Goal: Find specific page/section: Find specific page/section

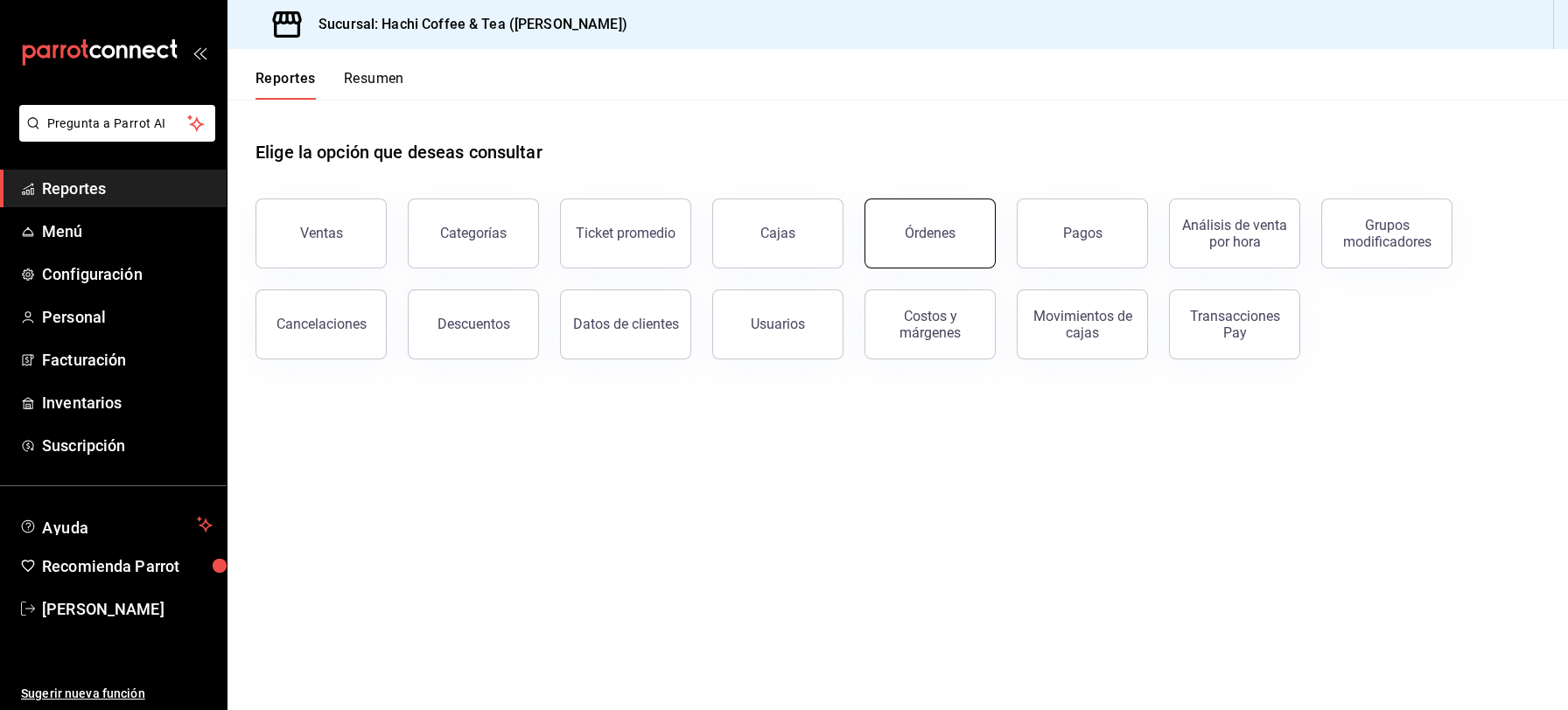
click at [913, 240] on div "Órdenes" at bounding box center [929, 233] width 51 height 17
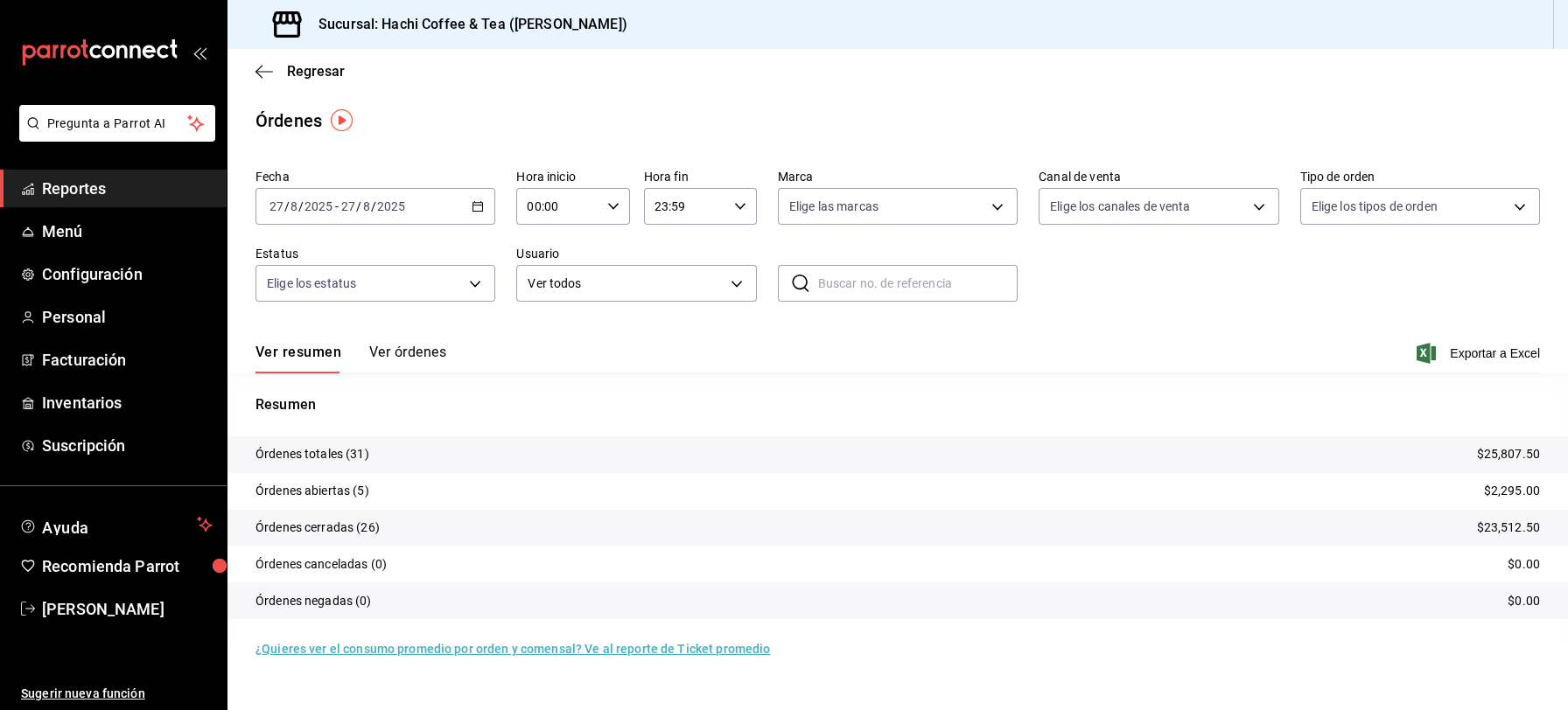
click at [411, 355] on button "Ver órdenes" at bounding box center [407, 359] width 77 height 30
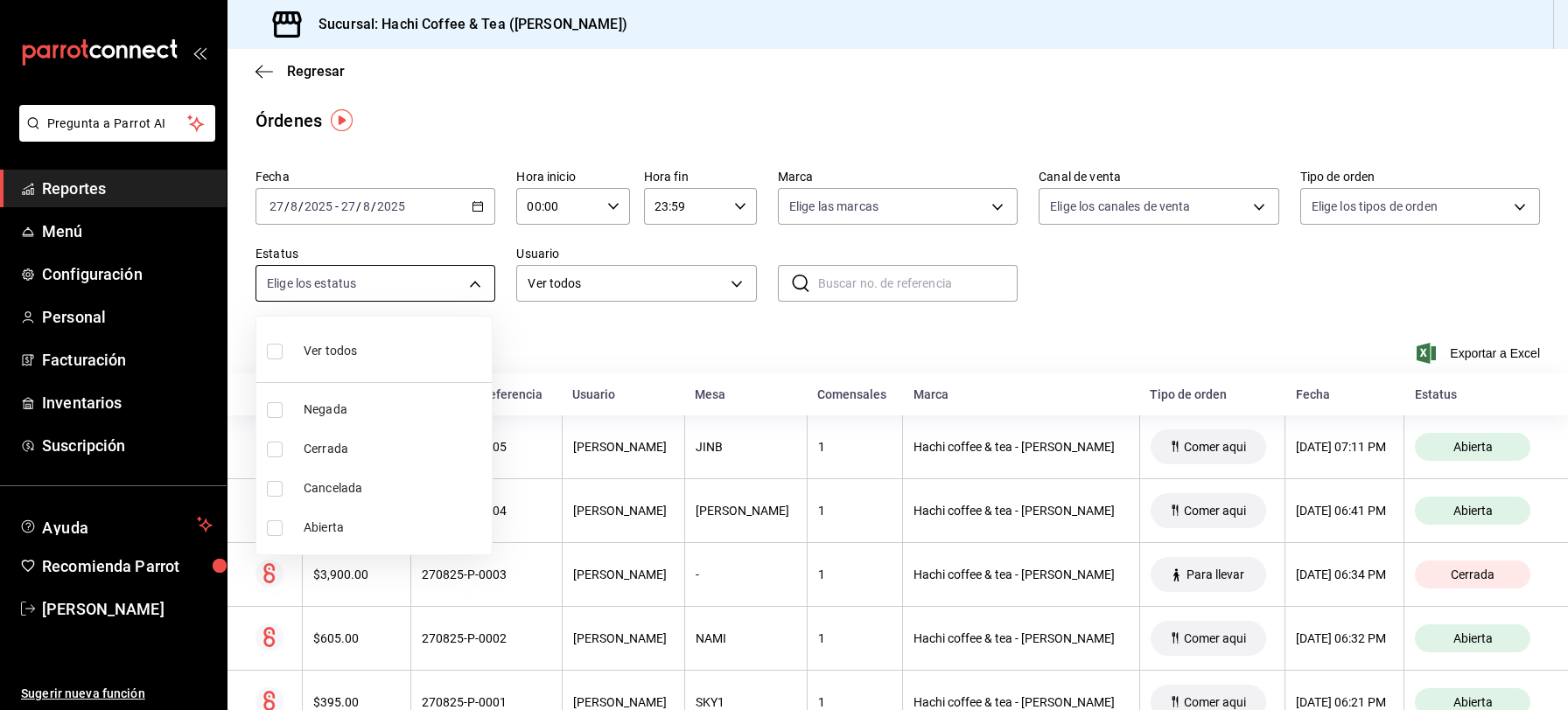
click at [477, 282] on body "Pregunta a Parrot AI Reportes Menú Configuración Personal Facturación Inventari…" at bounding box center [784, 355] width 1568 height 710
click at [359, 483] on span "Cancelada" at bounding box center [394, 488] width 181 height 19
type input "CANCELED"
checkbox input "true"
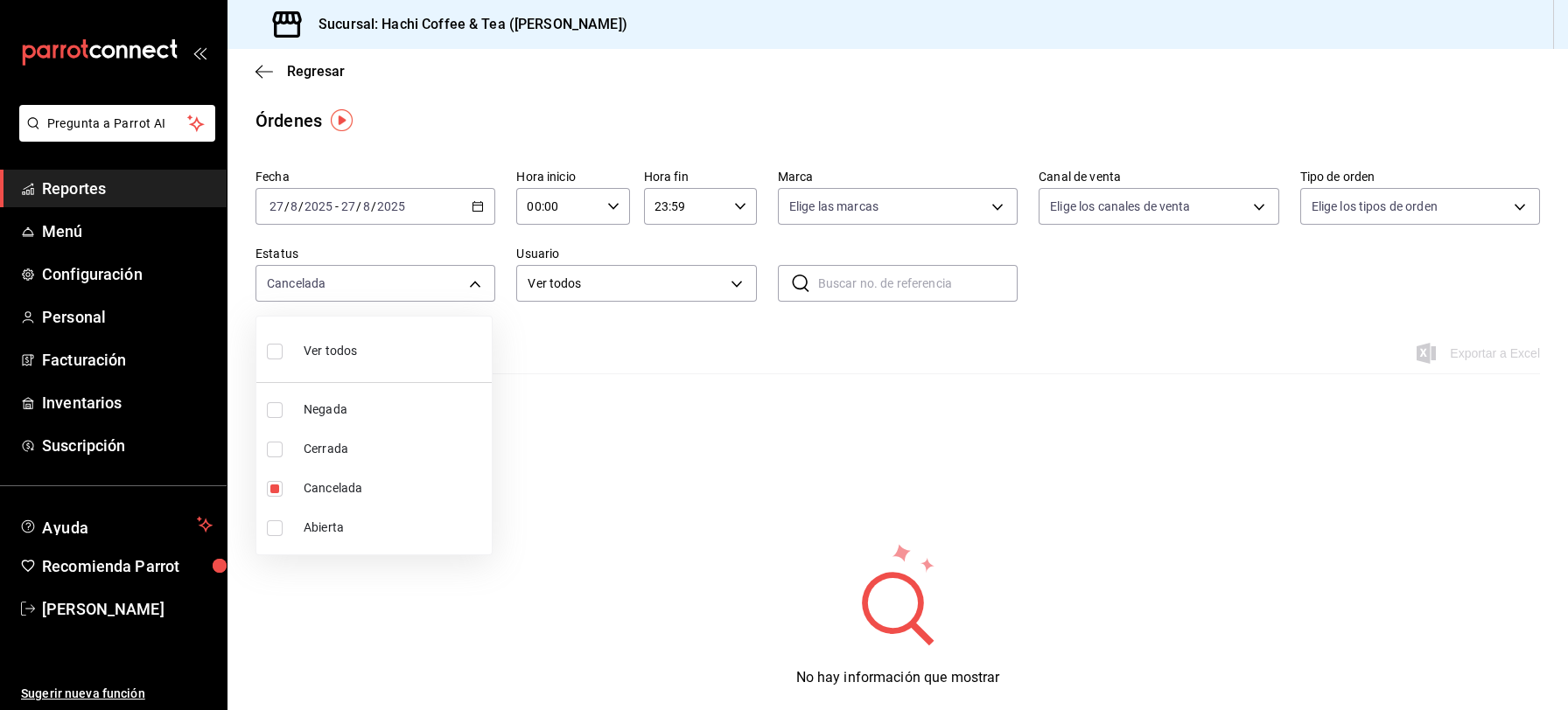
click at [95, 191] on div at bounding box center [784, 355] width 1568 height 710
click at [151, 192] on span "Reportes" at bounding box center [127, 188] width 170 height 24
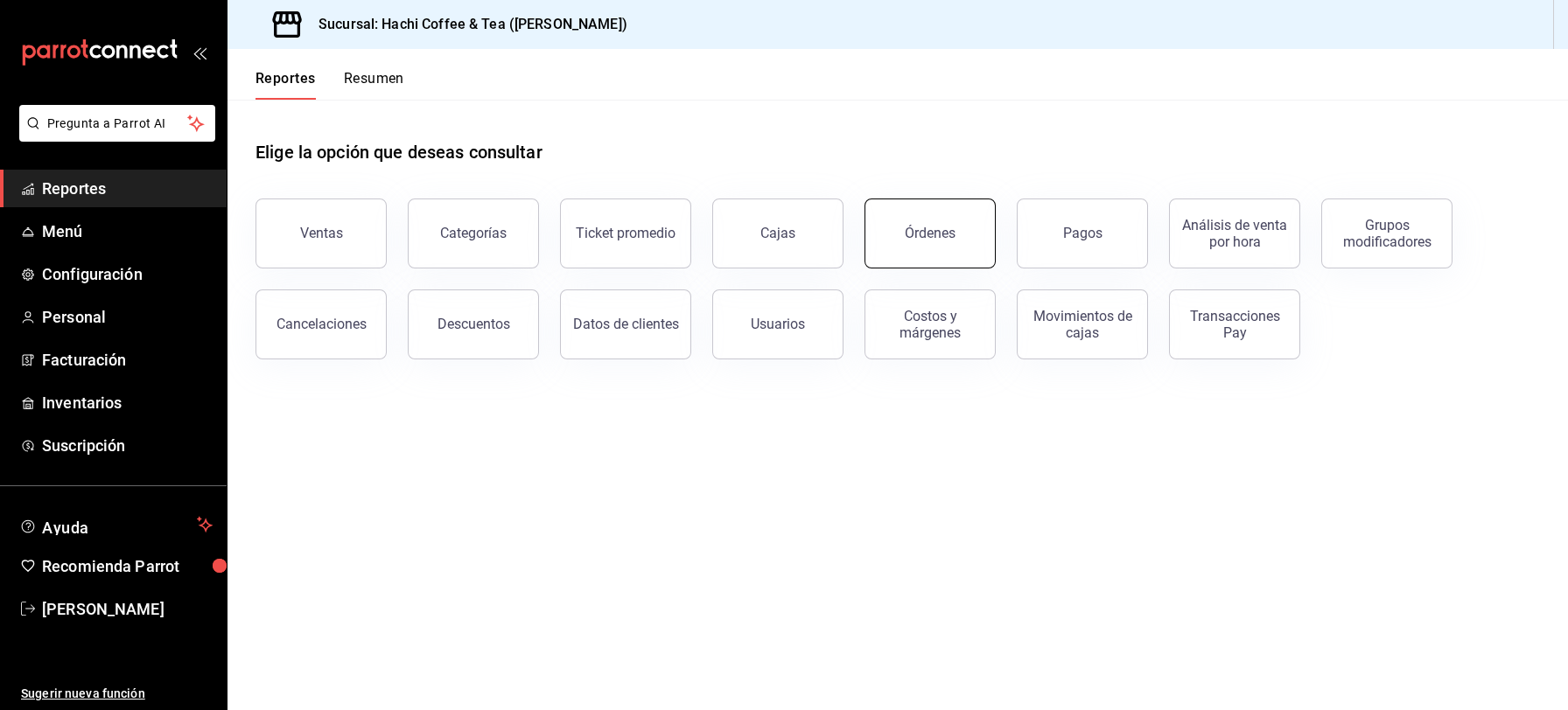
click at [924, 246] on button "Órdenes" at bounding box center [930, 233] width 131 height 70
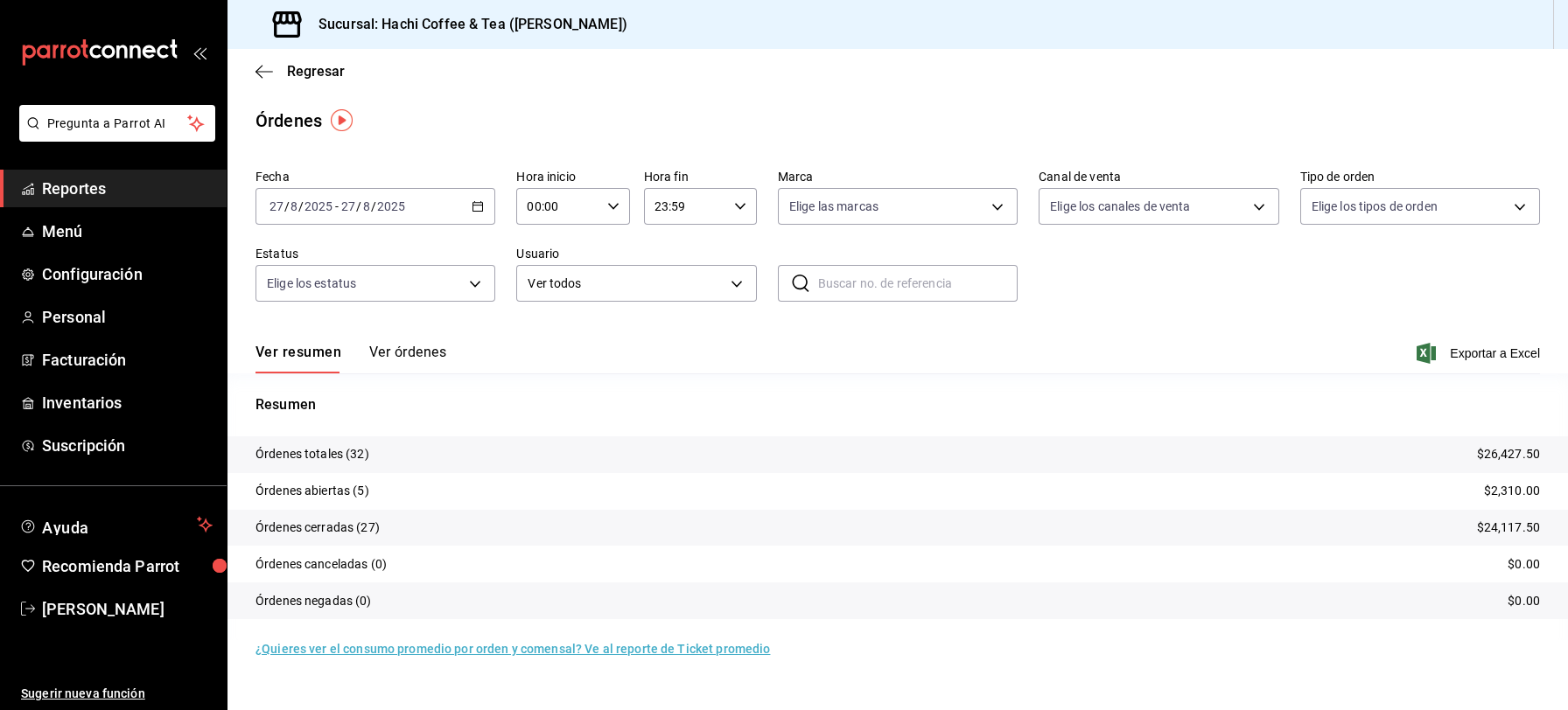
click at [413, 355] on button "Ver órdenes" at bounding box center [407, 359] width 77 height 30
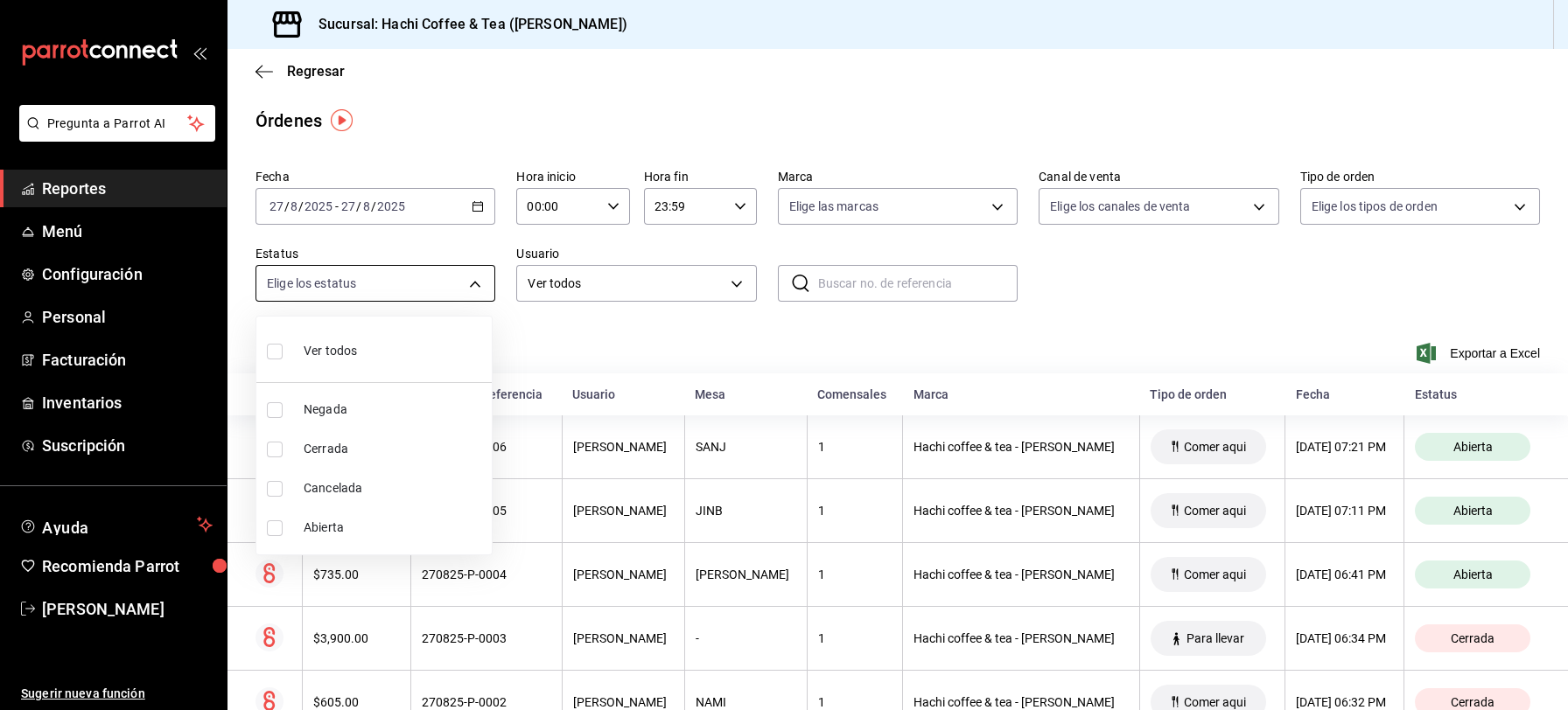
click at [474, 287] on body "Pregunta a Parrot AI Reportes Menú Configuración Personal Facturación Inventari…" at bounding box center [784, 355] width 1568 height 710
click at [369, 488] on span "Cancelada" at bounding box center [394, 488] width 181 height 19
type input "CANCELED"
checkbox input "true"
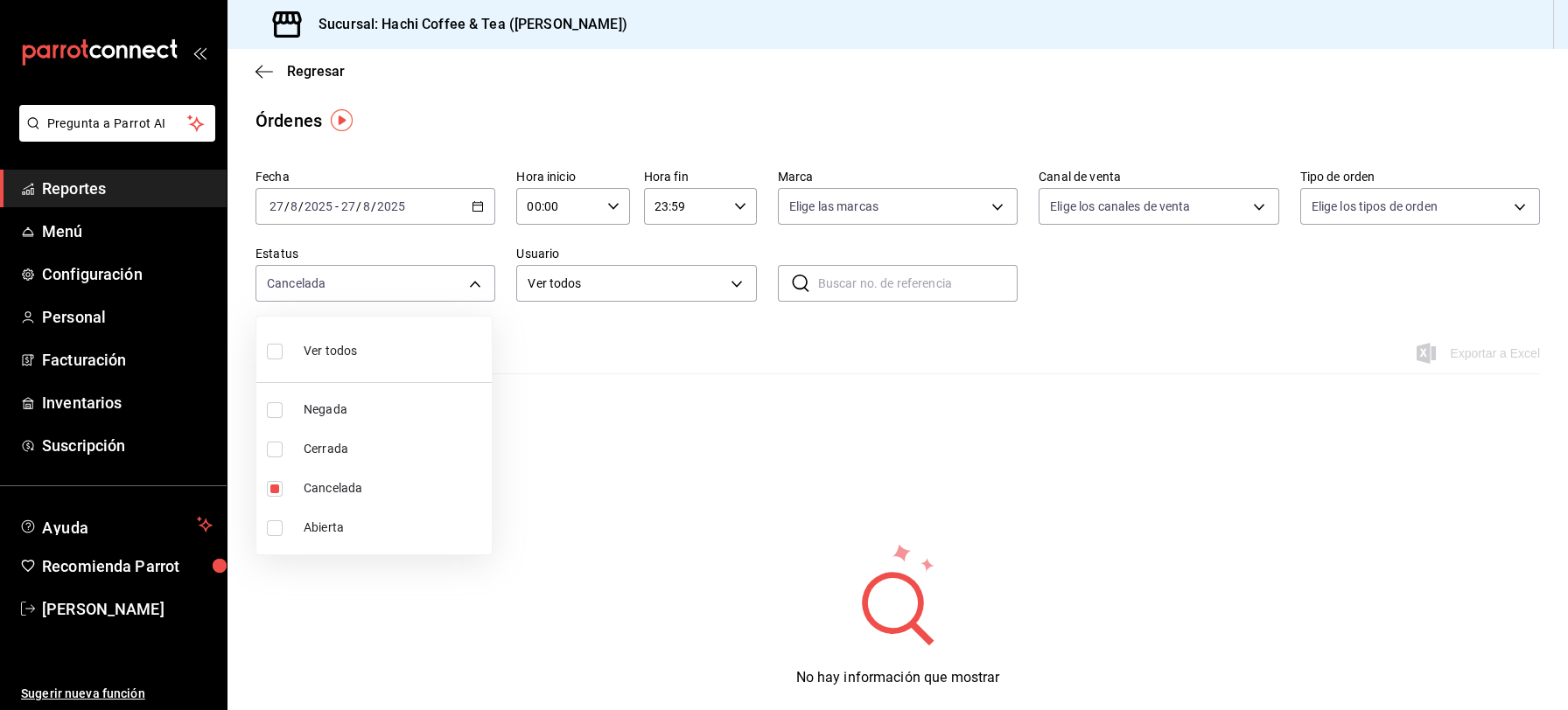
click at [474, 286] on div at bounding box center [784, 355] width 1568 height 710
click at [145, 174] on link "Reportes" at bounding box center [113, 188] width 226 height 37
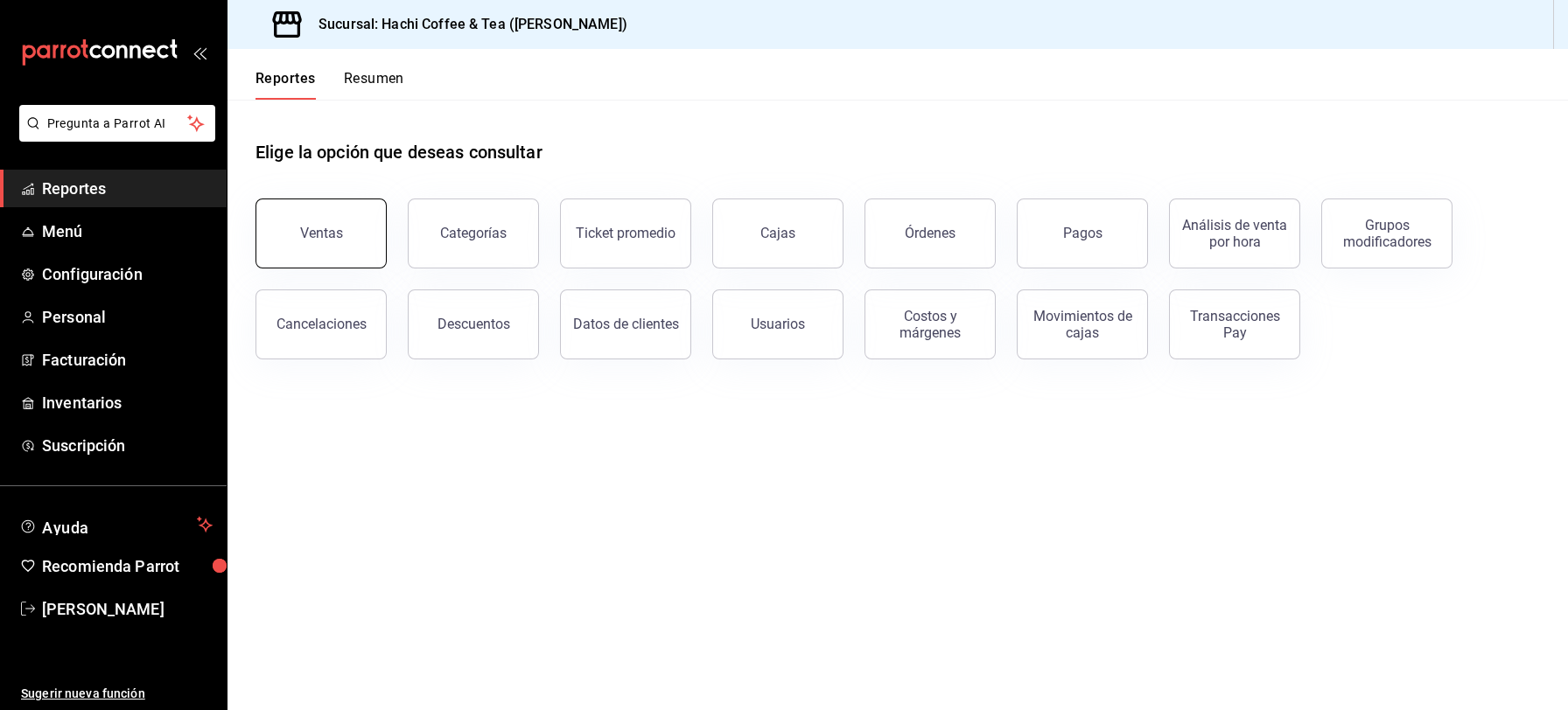
click at [334, 245] on button "Ventas" at bounding box center [321, 233] width 131 height 70
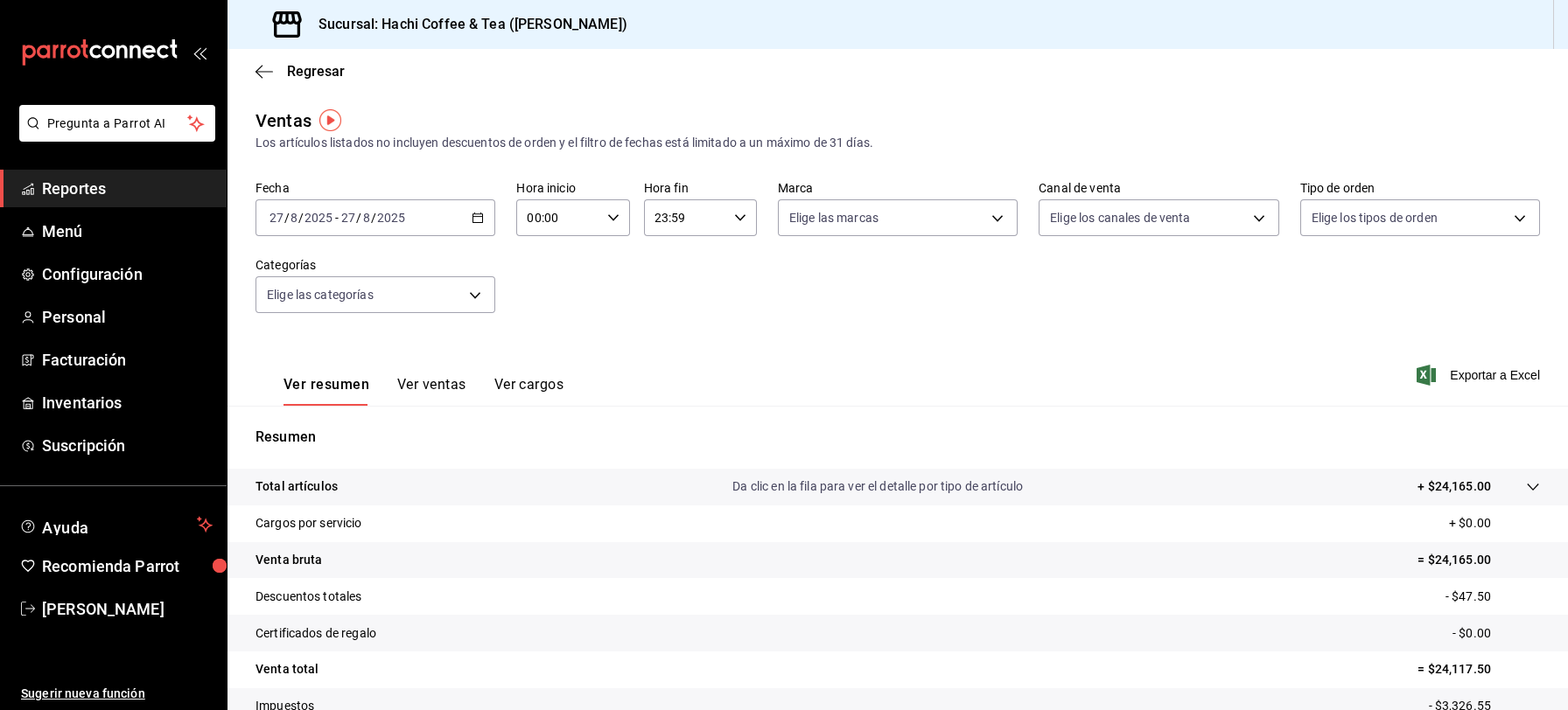
click at [96, 182] on span "Reportes" at bounding box center [127, 188] width 170 height 24
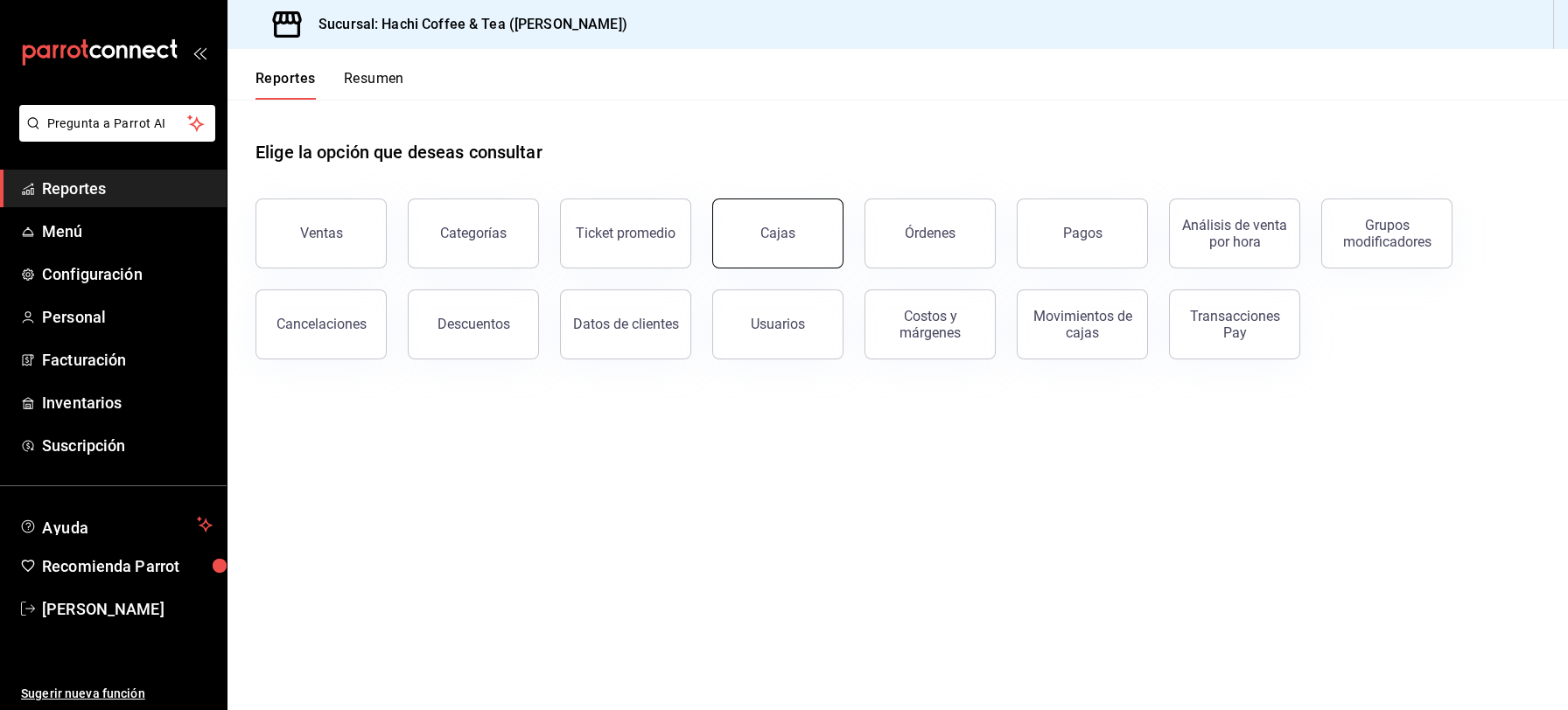
click at [785, 246] on button "Cajas" at bounding box center [778, 233] width 131 height 70
